Goal: Transaction & Acquisition: Purchase product/service

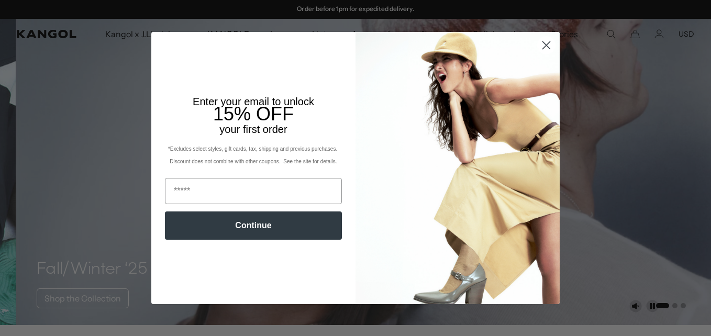
click at [542, 48] on circle "Close dialog" at bounding box center [546, 45] width 17 height 17
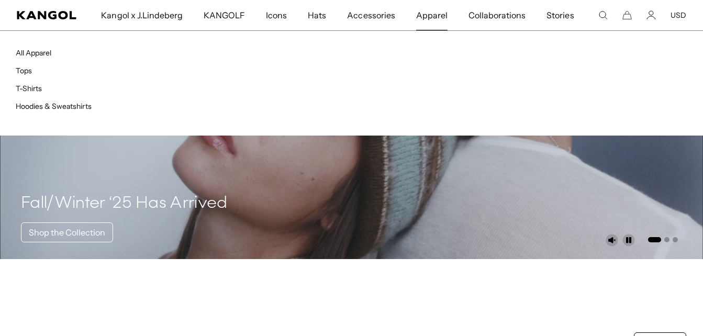
click at [424, 9] on span "Apparel" at bounding box center [431, 15] width 31 height 30
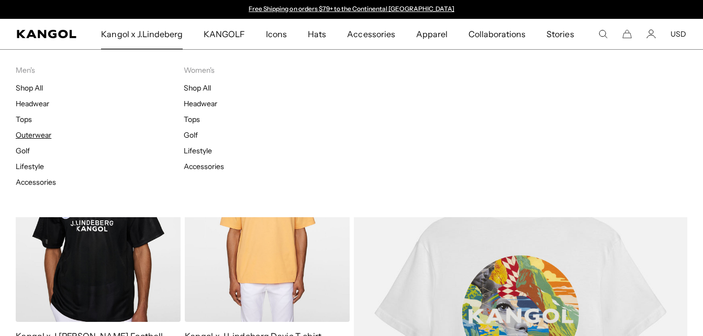
click at [36, 139] on link "Outerwear" at bounding box center [34, 134] width 36 height 9
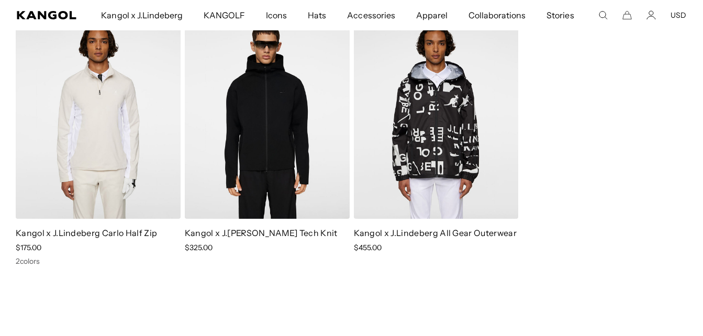
scroll to position [105, 0]
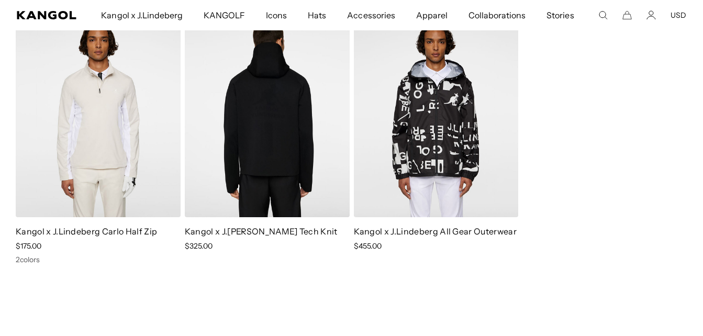
click at [265, 102] on img at bounding box center [267, 113] width 165 height 207
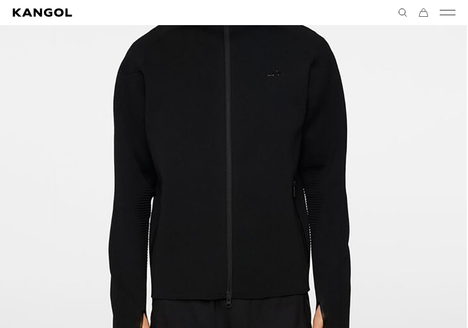
scroll to position [0, 216]
